Goal: Information Seeking & Learning: Understand process/instructions

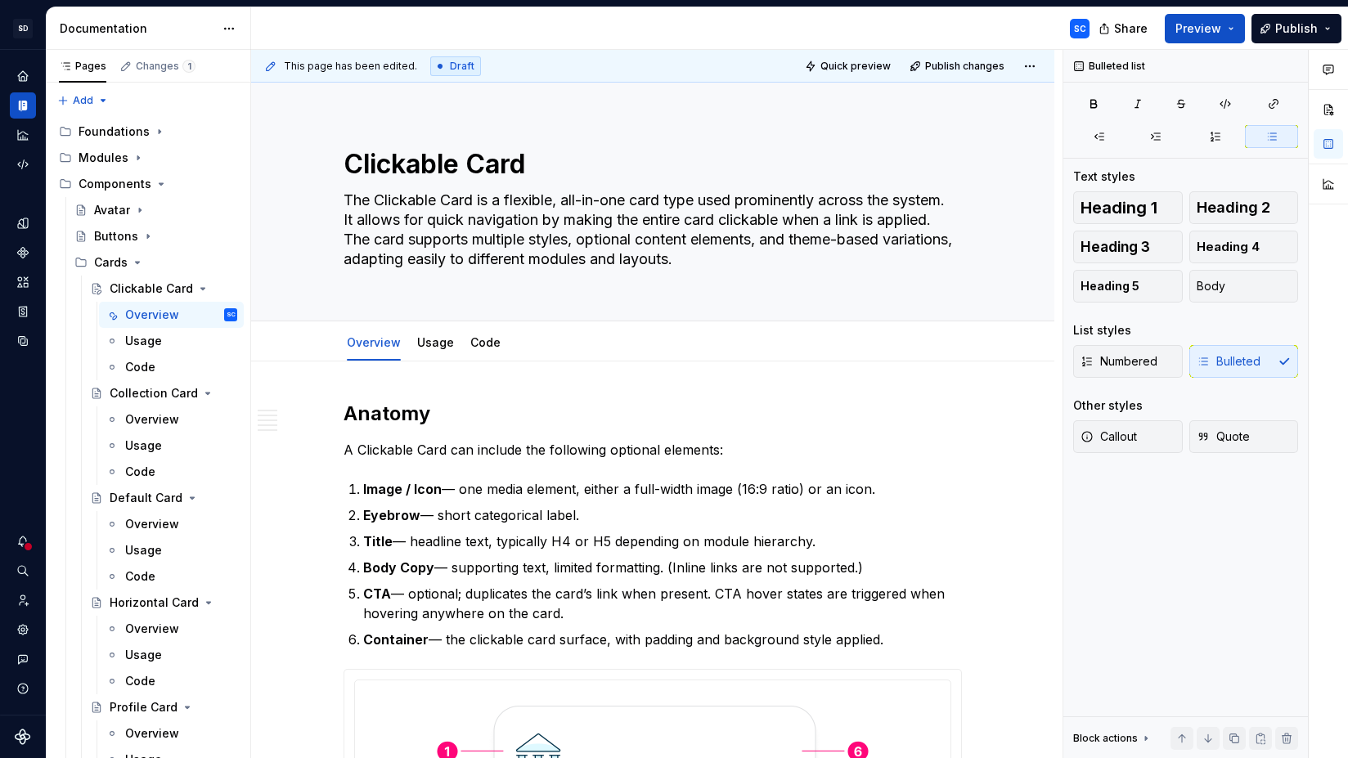
scroll to position [4822, 0]
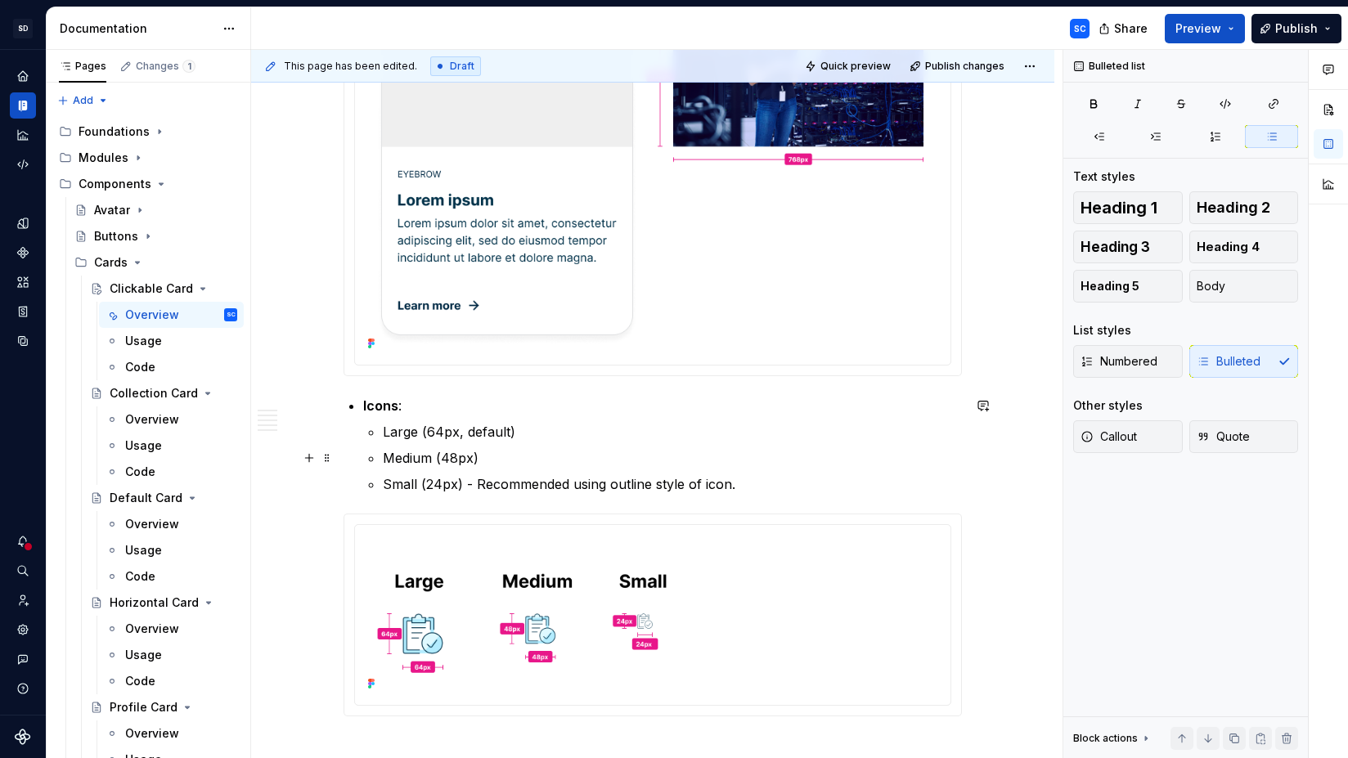
type textarea "*"
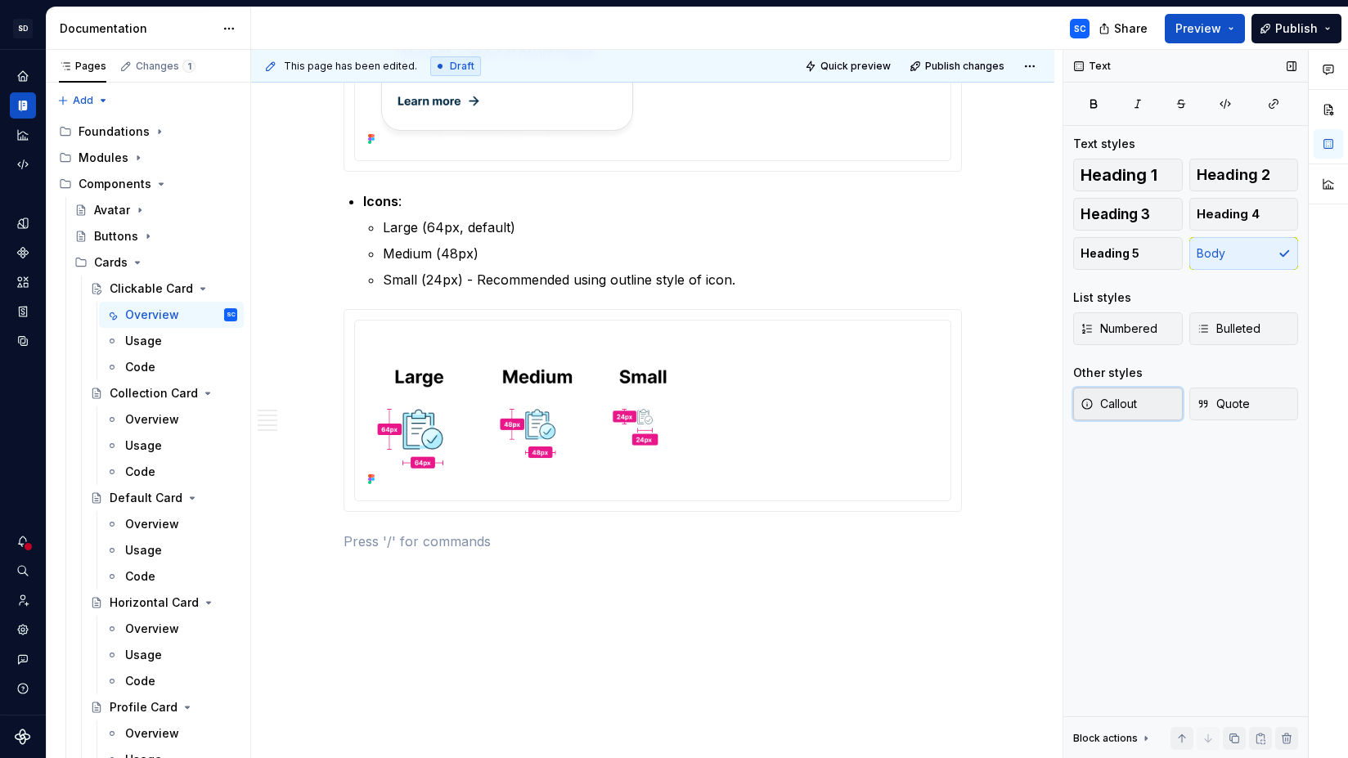
click at [1128, 407] on span "Callout" at bounding box center [1108, 404] width 56 height 16
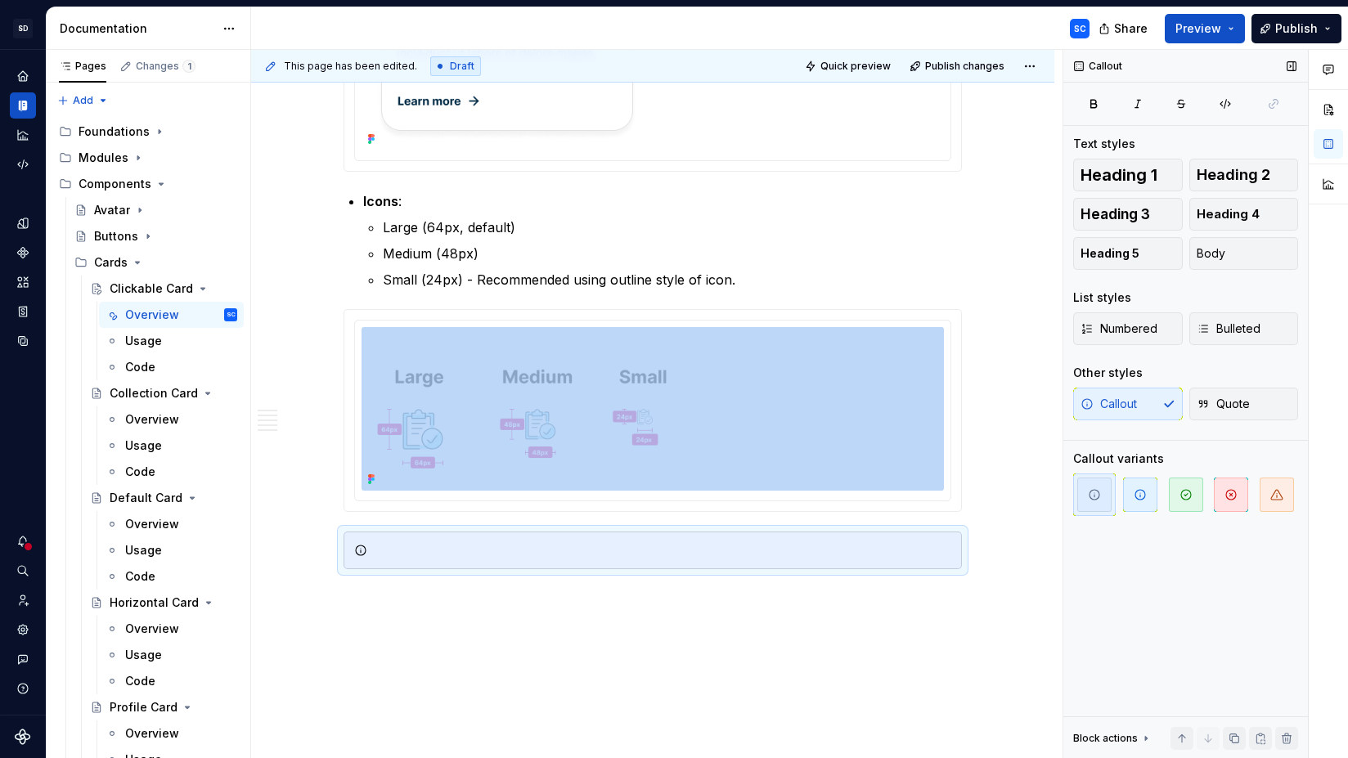
click at [1099, 496] on icon "button" at bounding box center [1093, 494] width 13 height 13
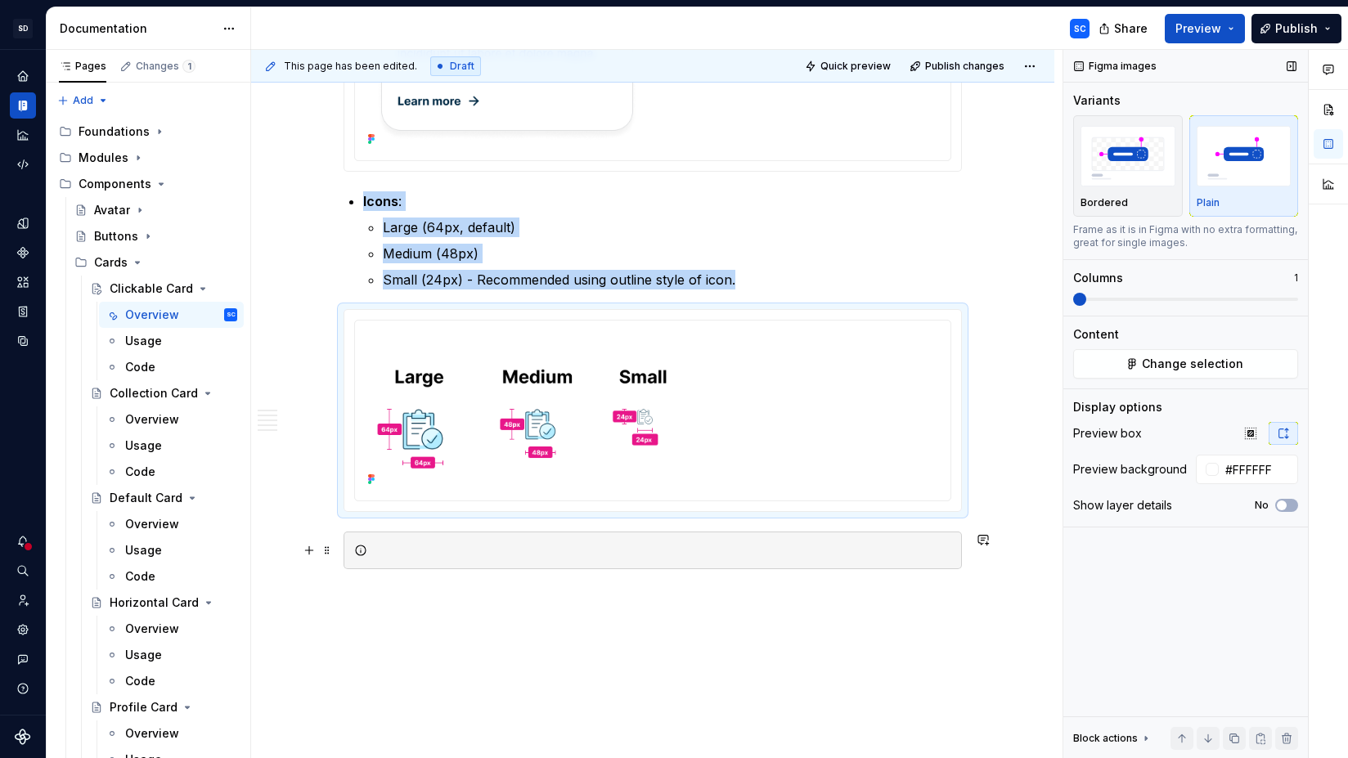
click at [735, 557] on div at bounding box center [662, 550] width 577 height 16
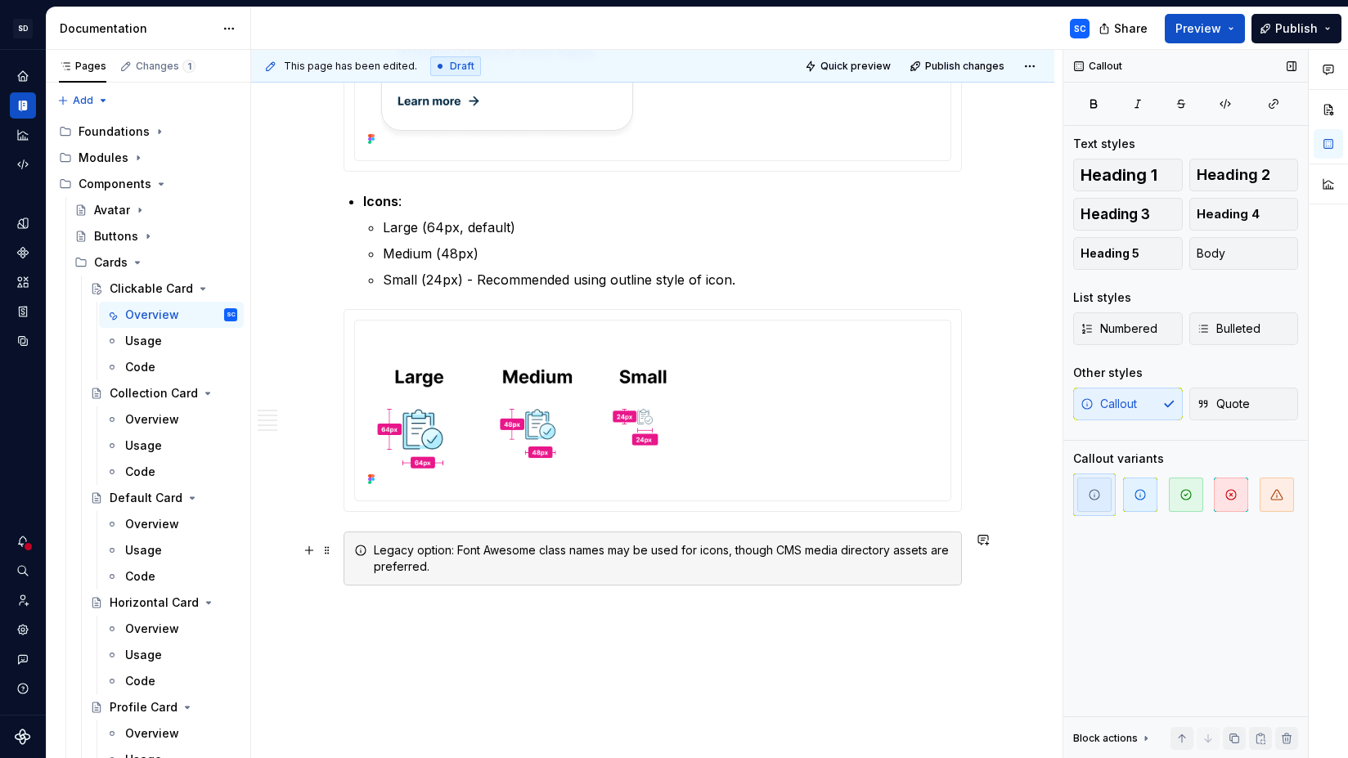
click at [395, 551] on div "Legacy option: Font Awesome class names may be used for icons, though CMS media…" at bounding box center [662, 558] width 577 height 33
drag, startPoint x: 395, startPoint y: 551, endPoint x: 423, endPoint y: 552, distance: 27.8
click at [423, 552] on div "Legacy option: Font Awesome class names may be used for icons, though CMS media…" at bounding box center [662, 558] width 577 height 33
click at [473, 566] on div "Legacy option : Font Awesome class names may be used for icons, though CMS medi…" at bounding box center [662, 558] width 577 height 33
